Goal: Contribute content

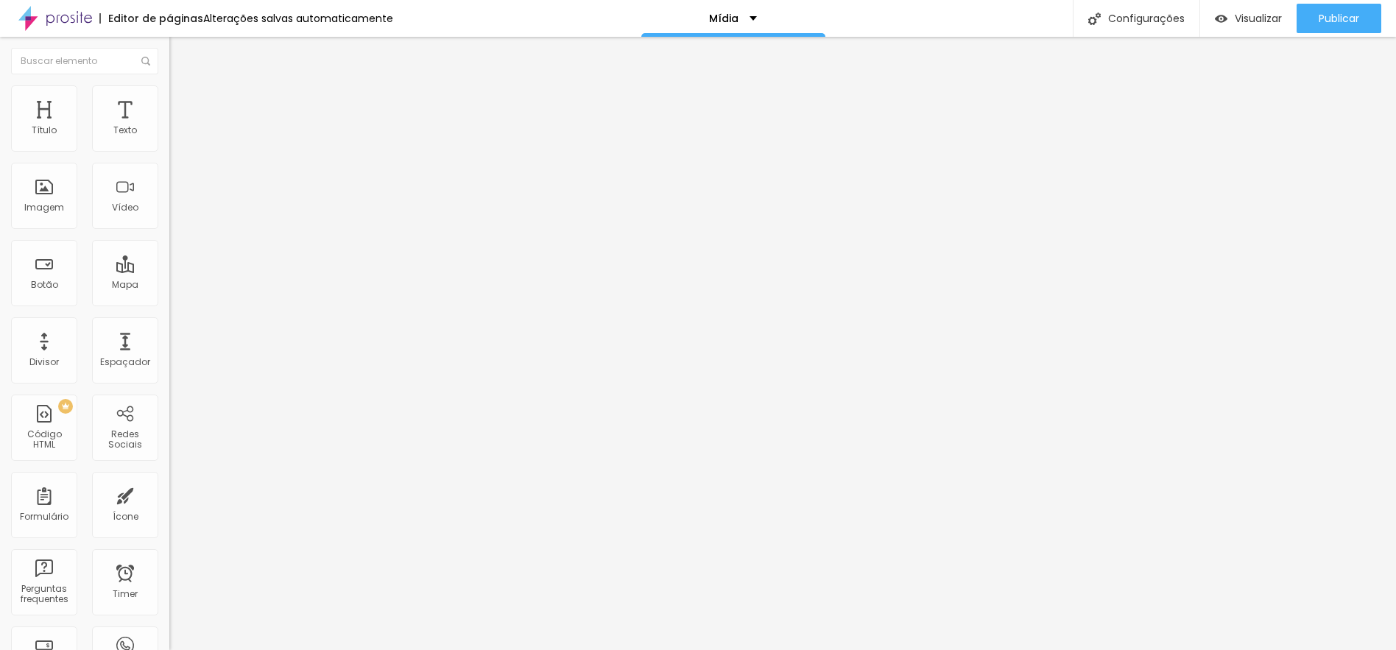
click at [169, 138] on input "[URL][DOMAIN_NAME]" at bounding box center [257, 131] width 177 height 15
paste input "GuABIQt1mU8"
click at [1362, 21] on button "Publicar" at bounding box center [1338, 18] width 85 height 29
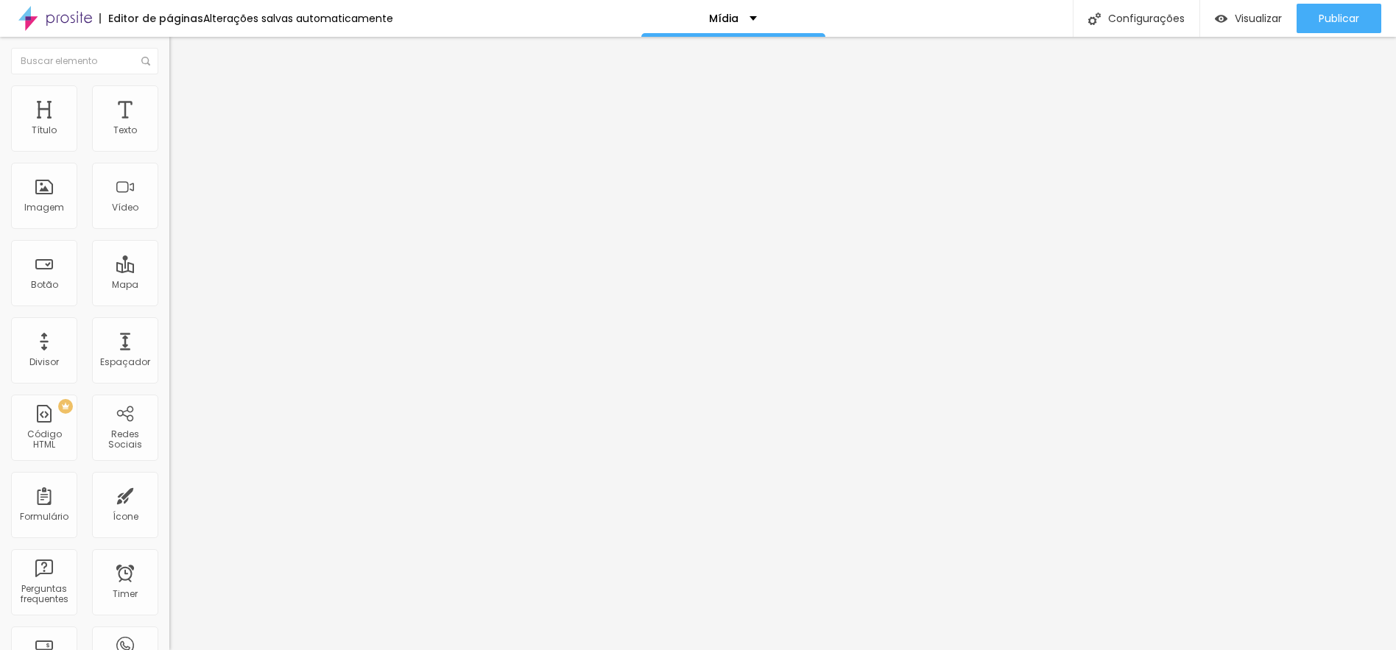
click at [169, 138] on input "[URL][DOMAIN_NAME]" at bounding box center [257, 131] width 177 height 15
paste input "sjJ7PJUWuPk"
type input "[URL][DOMAIN_NAME]"
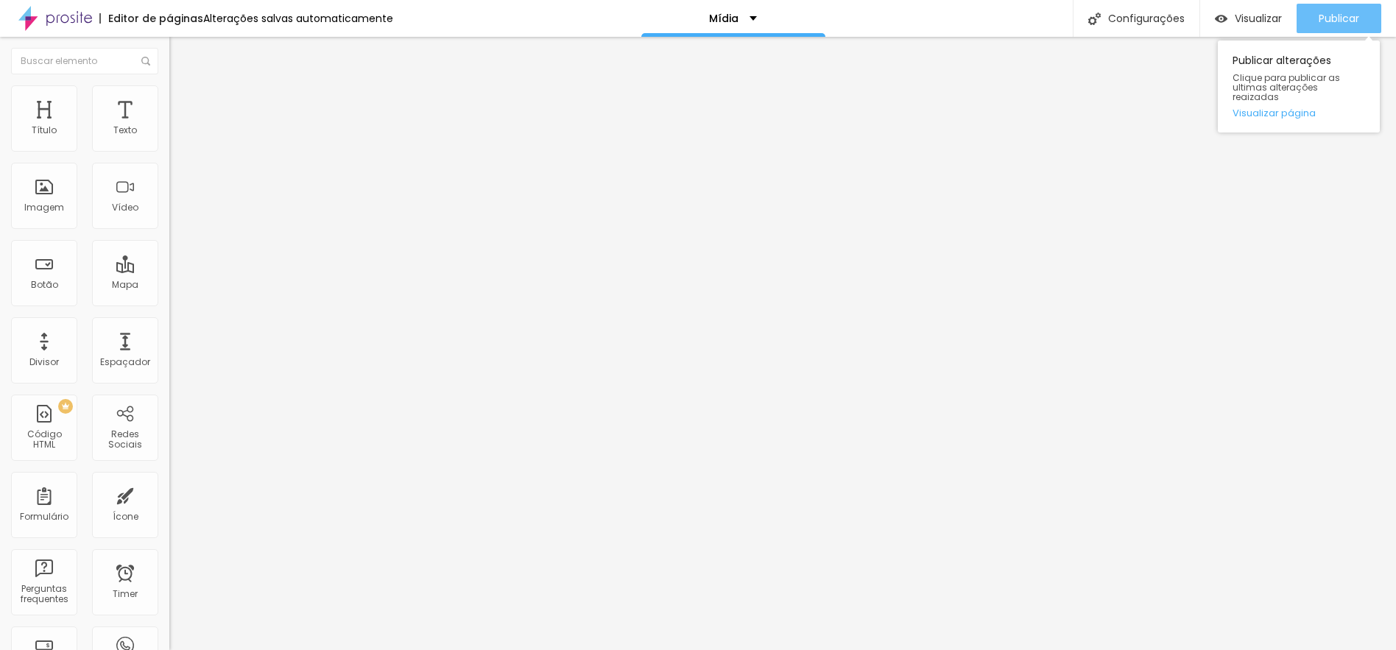
click at [1329, 15] on span "Publicar" at bounding box center [1338, 19] width 40 height 12
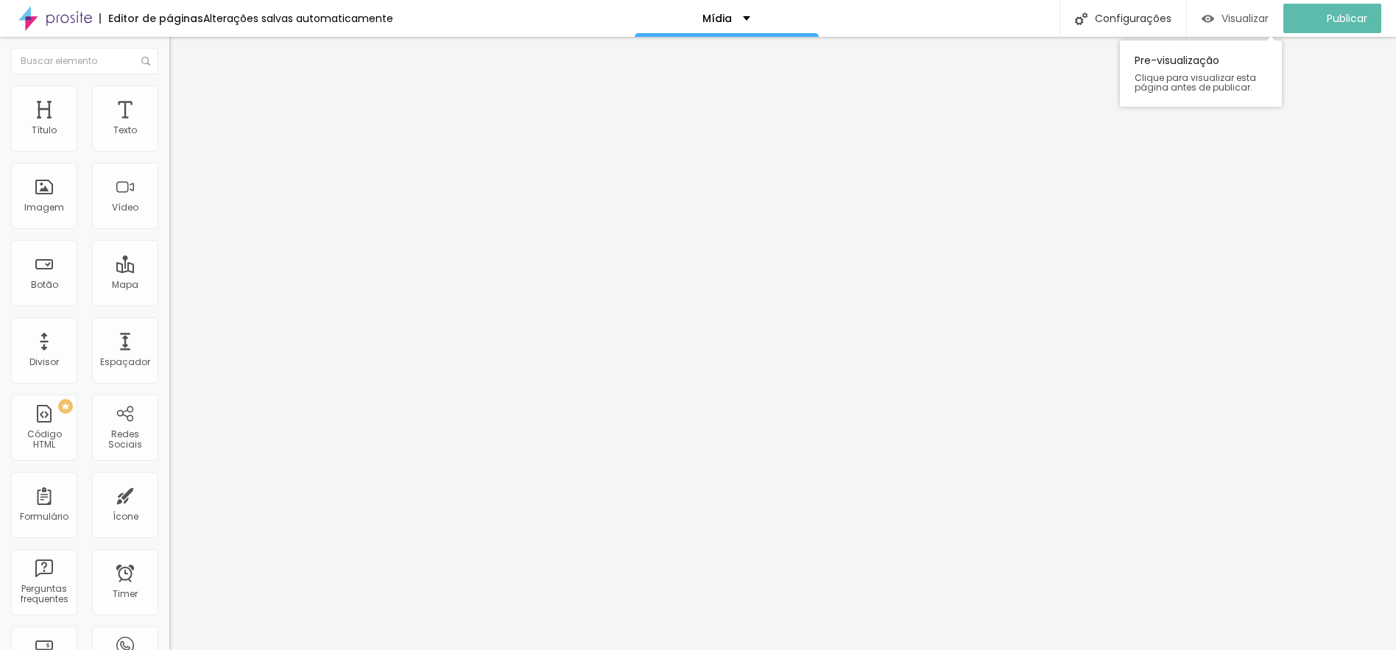
click at [1249, 26] on div "Visualizar" at bounding box center [1234, 18] width 67 height 29
